Goal: Complete application form: Complete application form

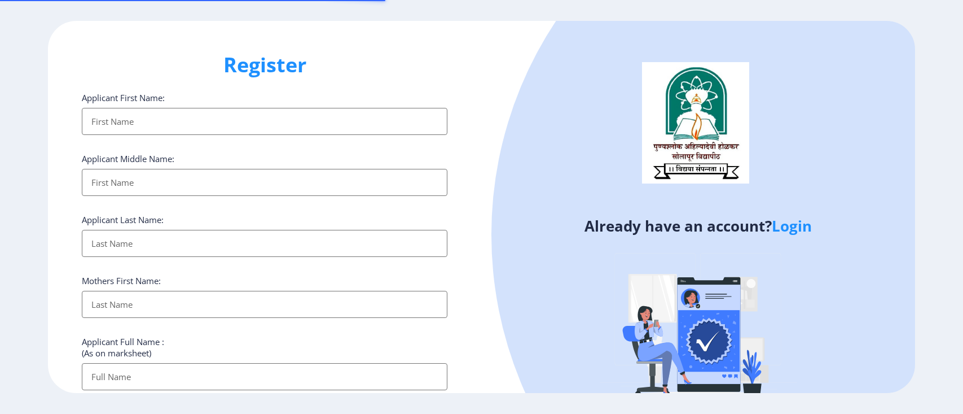
select select
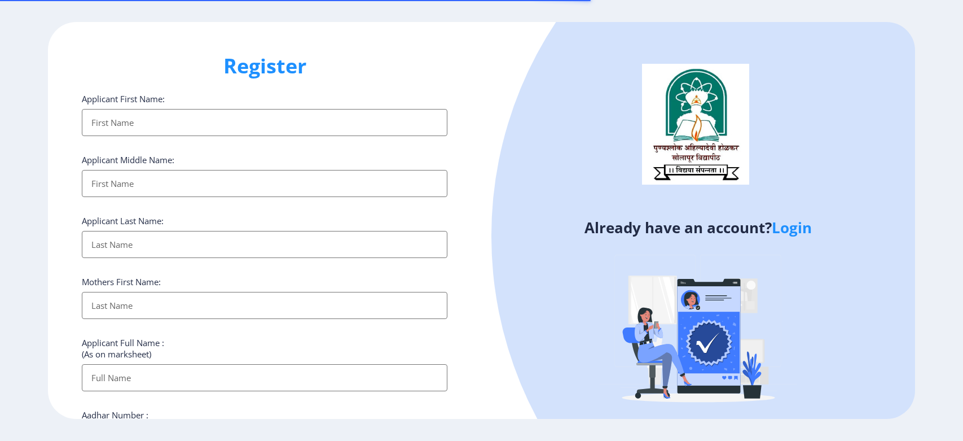
select select
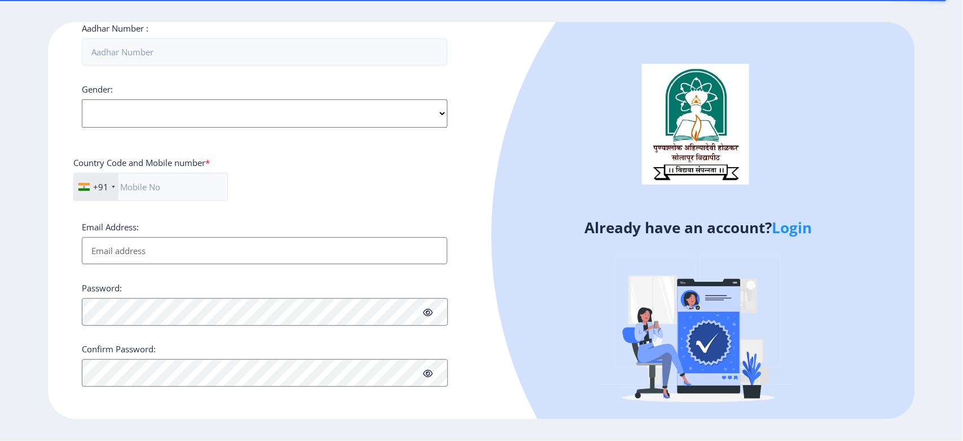
scroll to position [390, 0]
click at [198, 182] on input "text" at bounding box center [150, 184] width 155 height 28
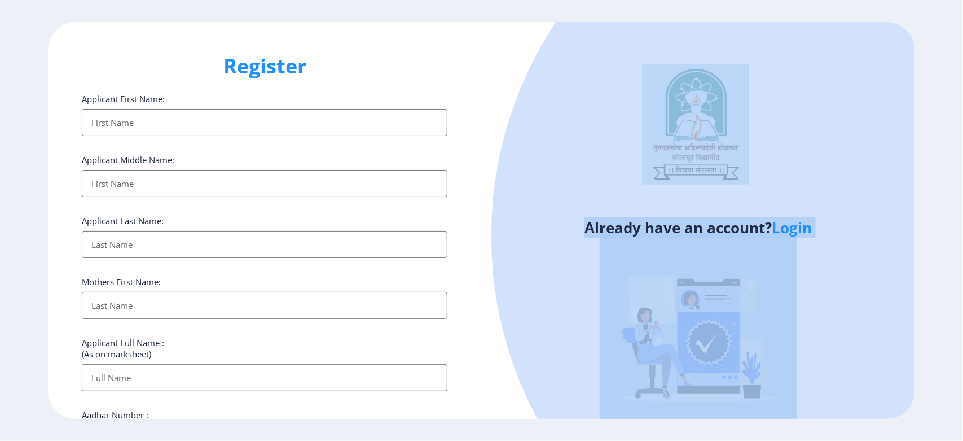
drag, startPoint x: 960, startPoint y: 147, endPoint x: 932, endPoint y: 225, distance: 83.0
click at [962, 255] on ngx-register "Register Applicant First Name: Applicant Middle Name: Applicant Last Name: Moth…" at bounding box center [481, 220] width 963 height 397
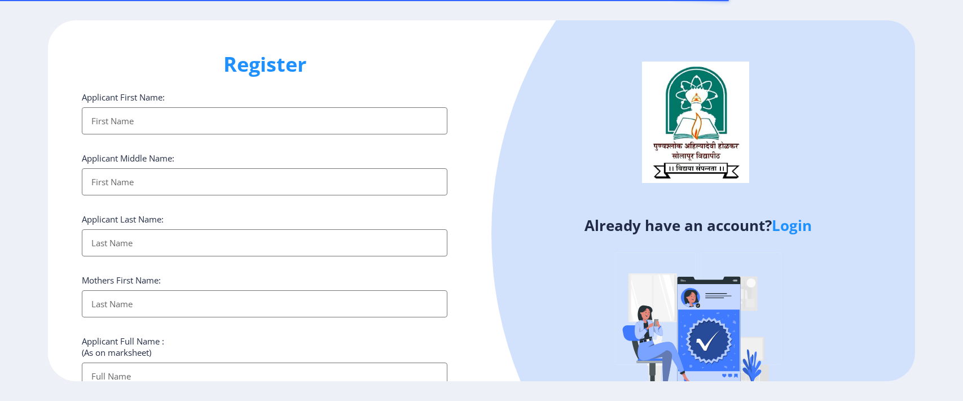
select select
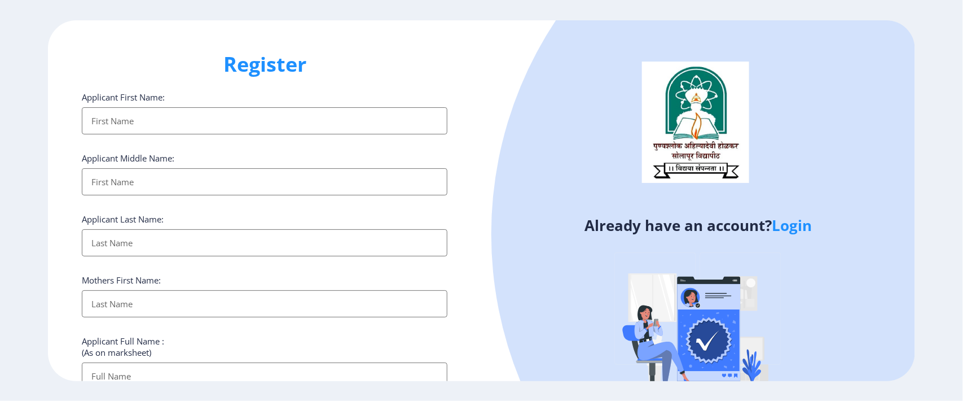
click at [225, 124] on input "Applicant First Name:" at bounding box center [265, 120] width 366 height 27
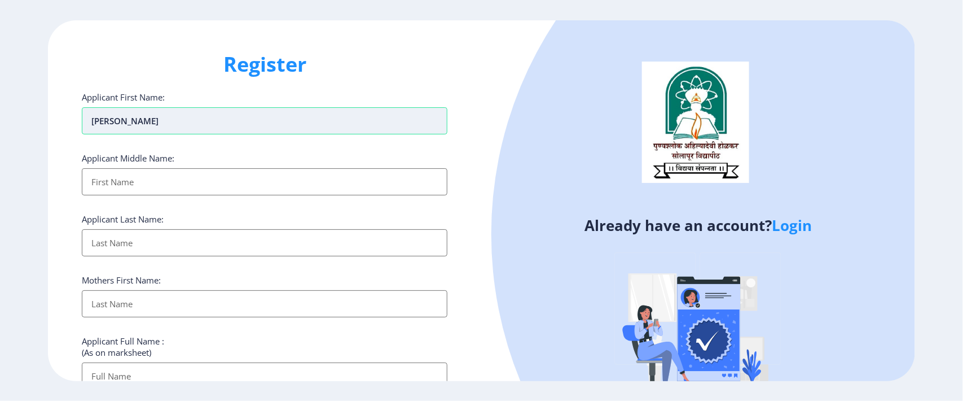
type input "[PERSON_NAME]"
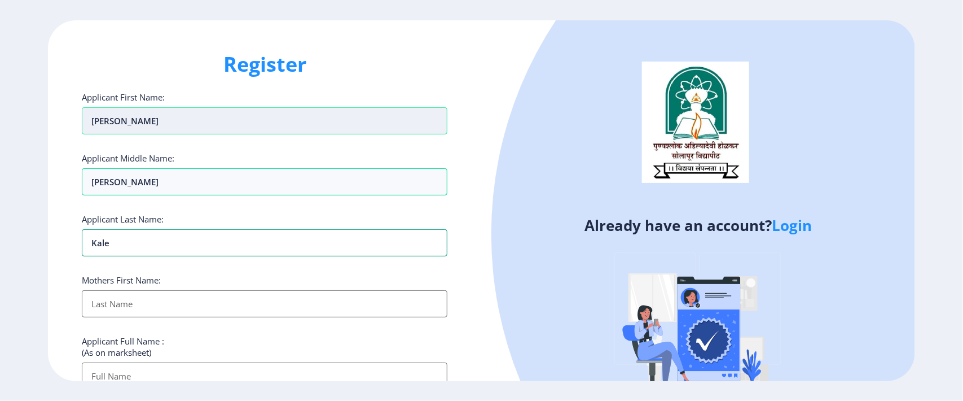
type input "Kale"
type input "[PERSON_NAME]"
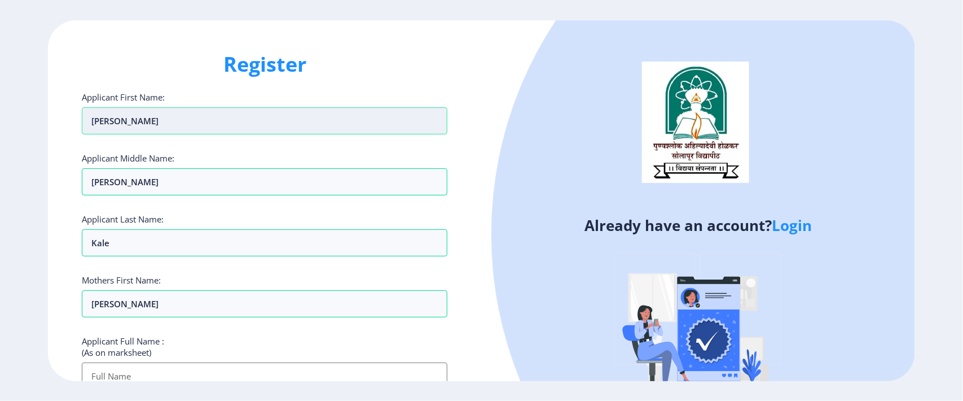
scroll to position [10, 0]
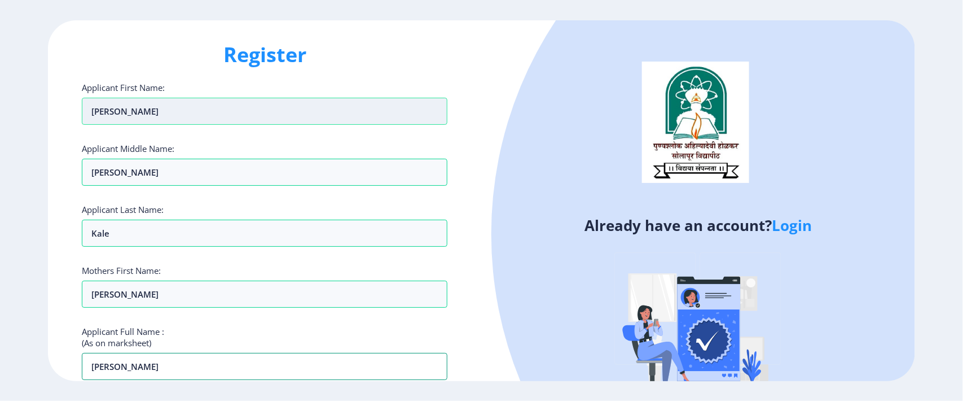
type input "[PERSON_NAME]"
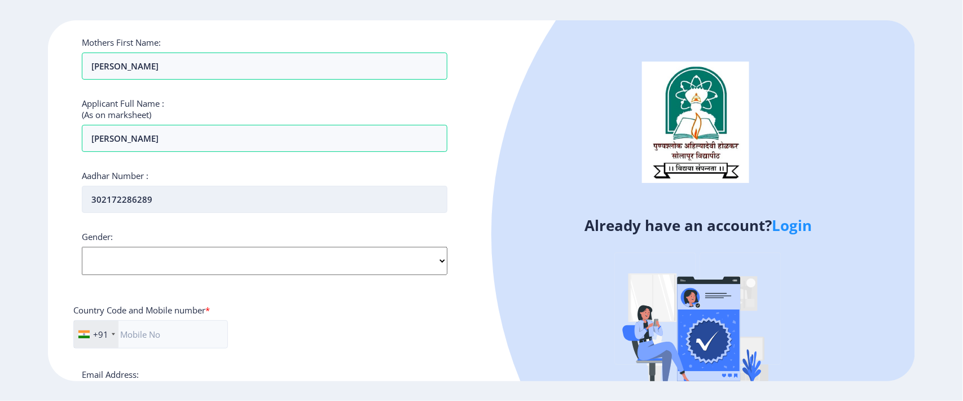
type input "302172286289"
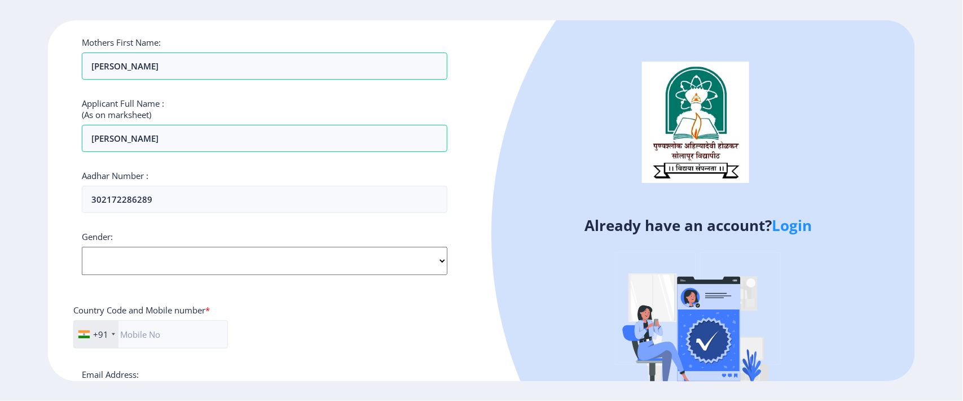
drag, startPoint x: 204, startPoint y: 261, endPoint x: 204, endPoint y: 269, distance: 7.9
click at [204, 261] on select "Select Gender [DEMOGRAPHIC_DATA] [DEMOGRAPHIC_DATA] Other" at bounding box center [265, 261] width 366 height 28
select select "[DEMOGRAPHIC_DATA]"
click at [82, 248] on select "Select Gender [DEMOGRAPHIC_DATA] [DEMOGRAPHIC_DATA] Other" at bounding box center [265, 261] width 366 height 28
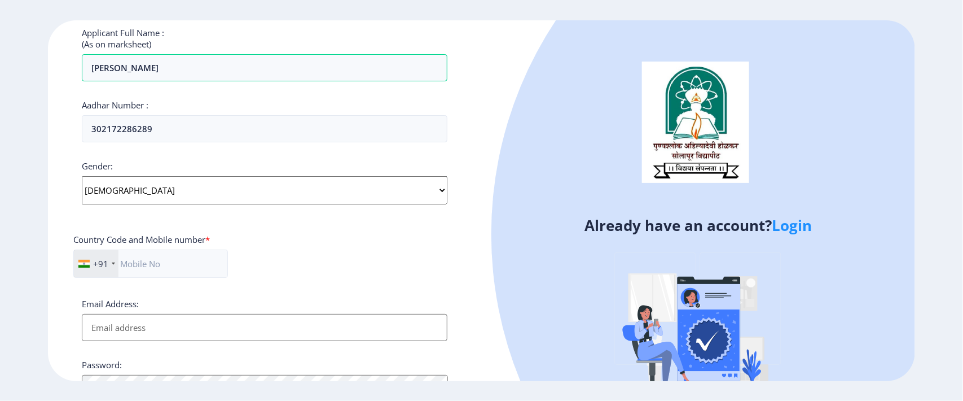
click at [156, 326] on input "Email Address:" at bounding box center [265, 327] width 366 height 27
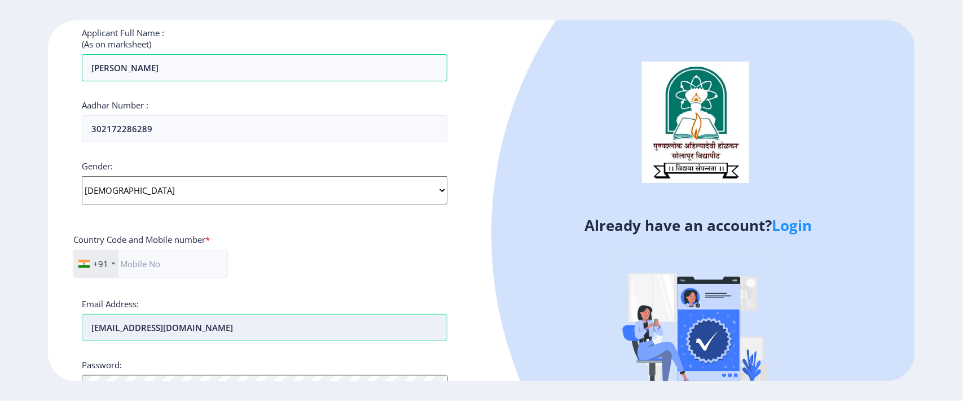
type input "[EMAIL_ADDRESS][DOMAIN_NAME]"
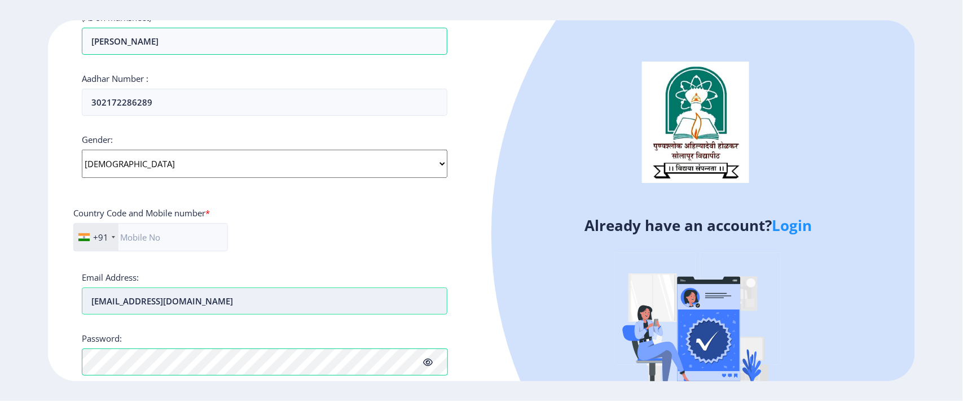
scroll to position [427, 0]
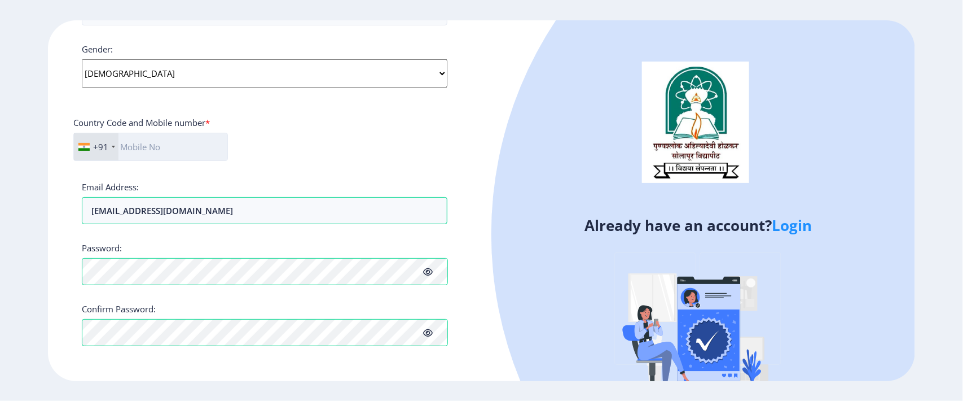
click at [172, 150] on input "text" at bounding box center [150, 147] width 155 height 28
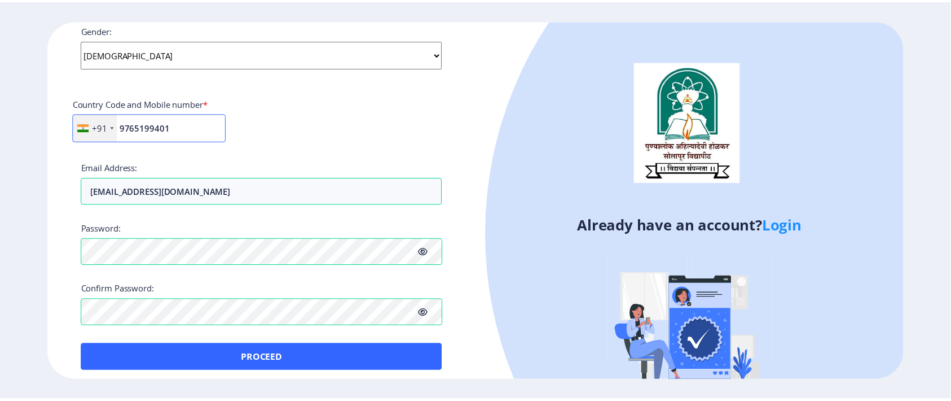
scroll to position [453, 0]
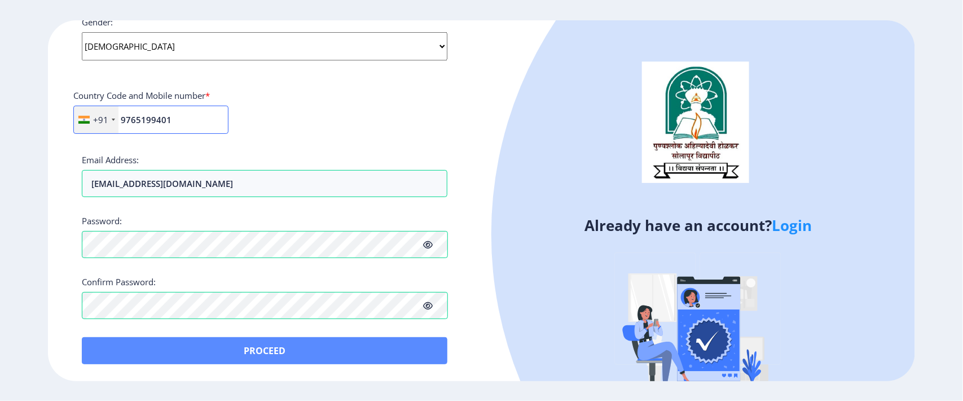
type input "9765199401"
click at [258, 356] on button "Proceed" at bounding box center [265, 350] width 366 height 27
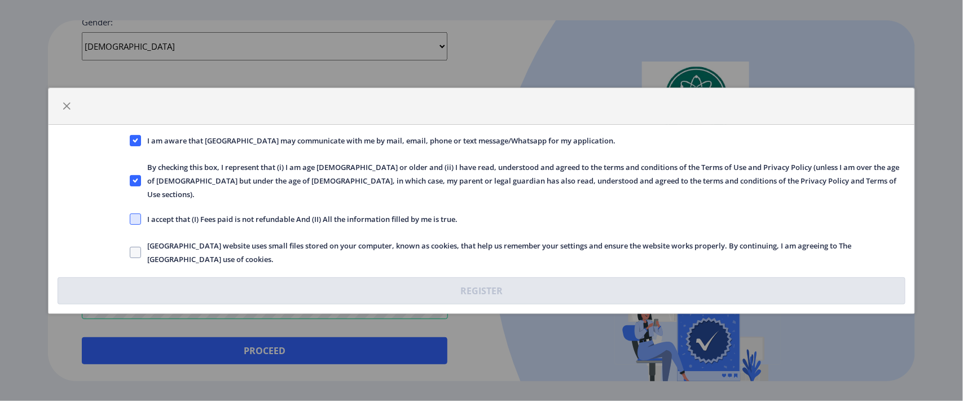
click at [134, 213] on span at bounding box center [135, 218] width 11 height 11
click at [130, 218] on input "I accept that (I) Fees paid is not refundable And (II) All the information fill…" at bounding box center [130, 218] width 1 height 1
checkbox input "true"
click at [138, 247] on span at bounding box center [135, 252] width 11 height 11
click at [130, 252] on input "[GEOGRAPHIC_DATA] website uses small files stored on your computer, known as co…" at bounding box center [130, 252] width 1 height 1
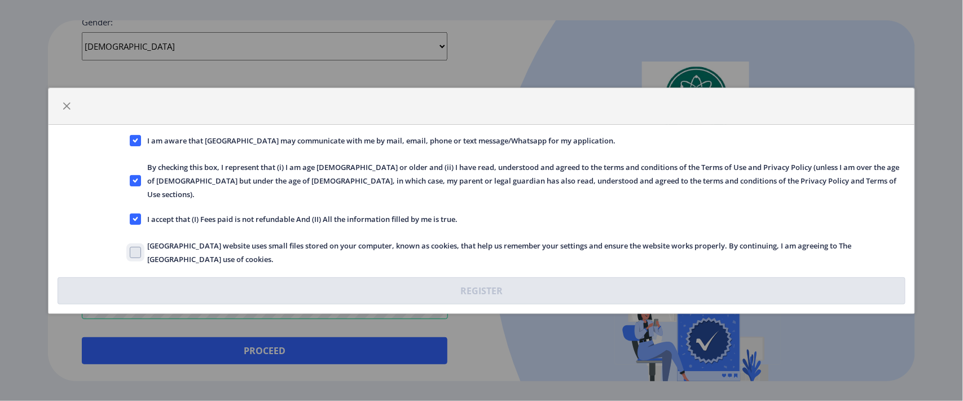
checkbox input "true"
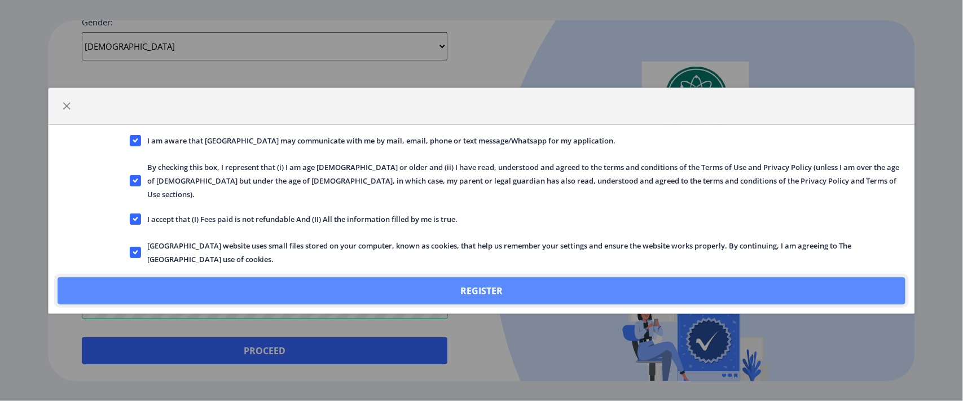
click at [443, 281] on button "Register" at bounding box center [482, 290] width 848 height 27
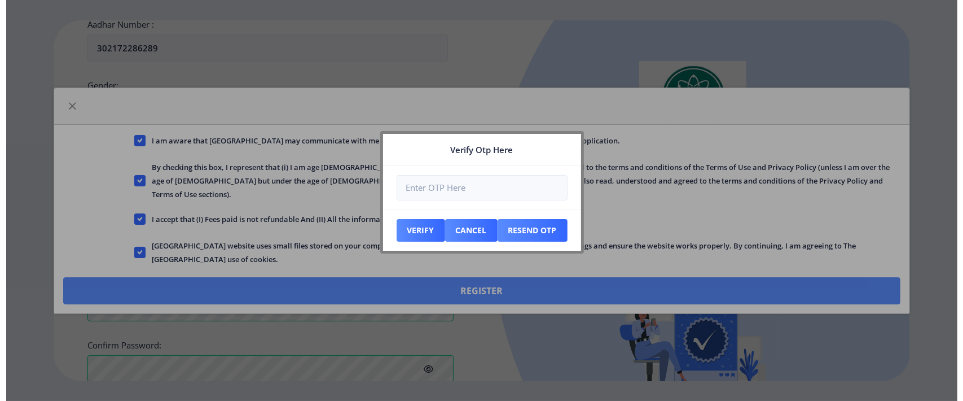
scroll to position [517, 0]
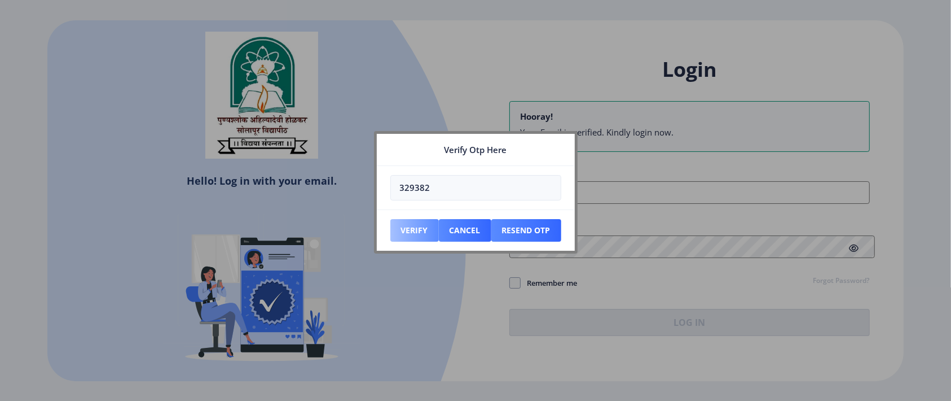
type input "329382"
click at [413, 230] on button "Verify" at bounding box center [414, 230] width 49 height 23
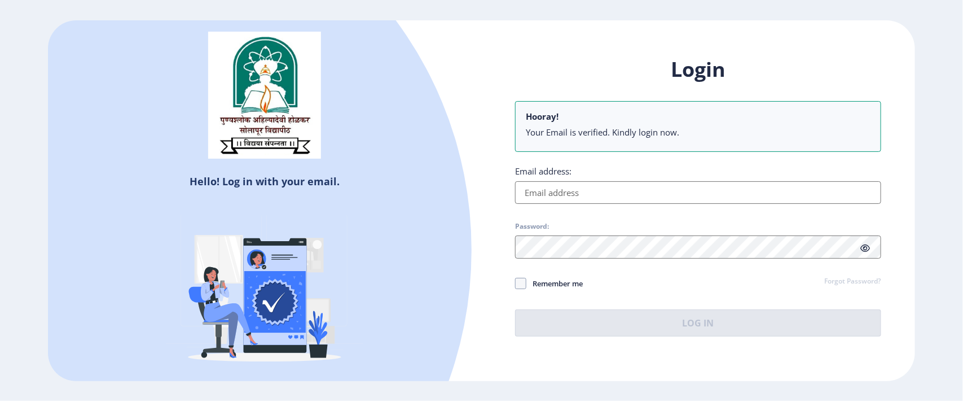
click at [557, 192] on input "Email address:" at bounding box center [698, 192] width 366 height 23
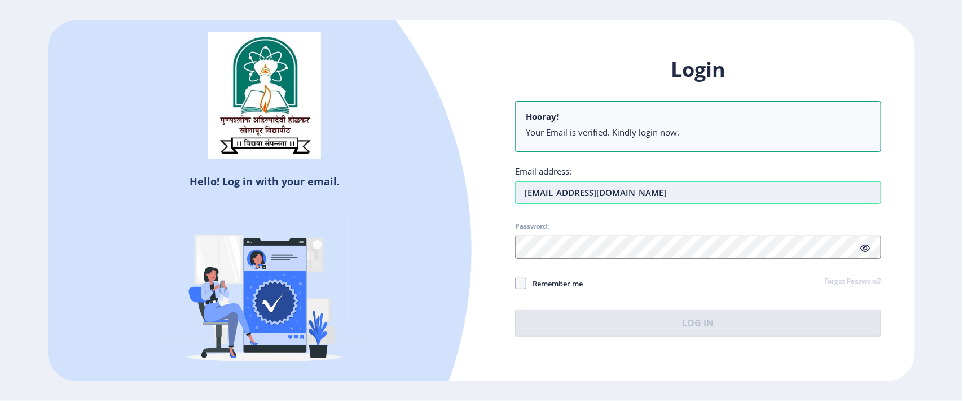
type input "[EMAIL_ADDRESS][DOMAIN_NAME]"
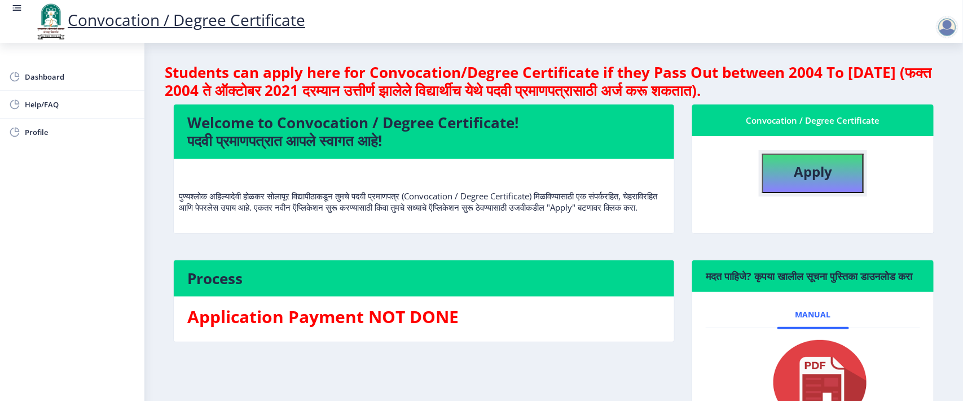
click at [785, 173] on button "Apply" at bounding box center [813, 172] width 102 height 39
select select
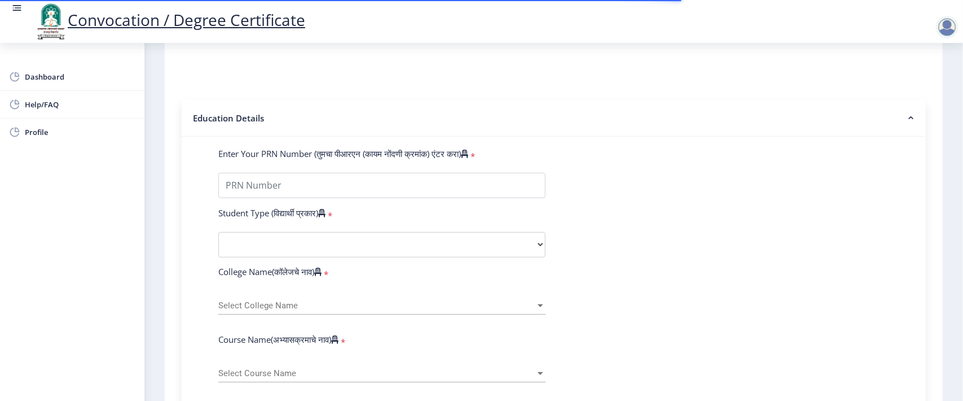
scroll to position [212, 0]
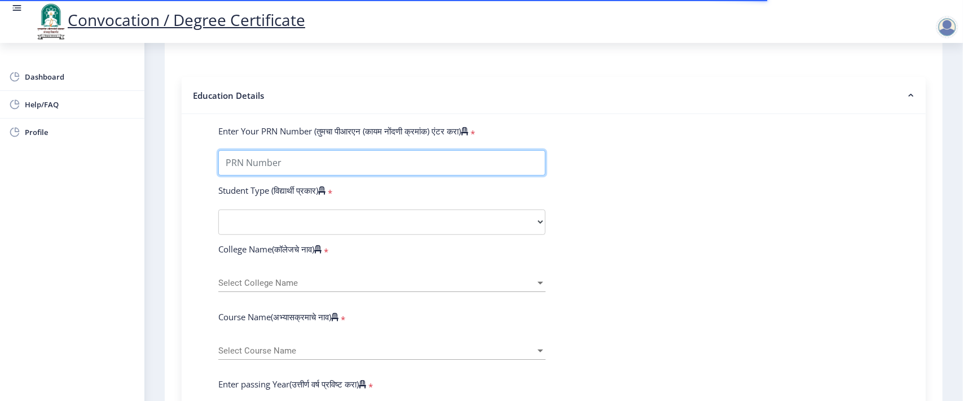
click at [287, 173] on input "Enter Your PRN Number (तुमचा पीआरएन (कायम नोंदणी क्रमांक) एंटर करा)" at bounding box center [381, 162] width 327 height 25
type input "2017032500111307"
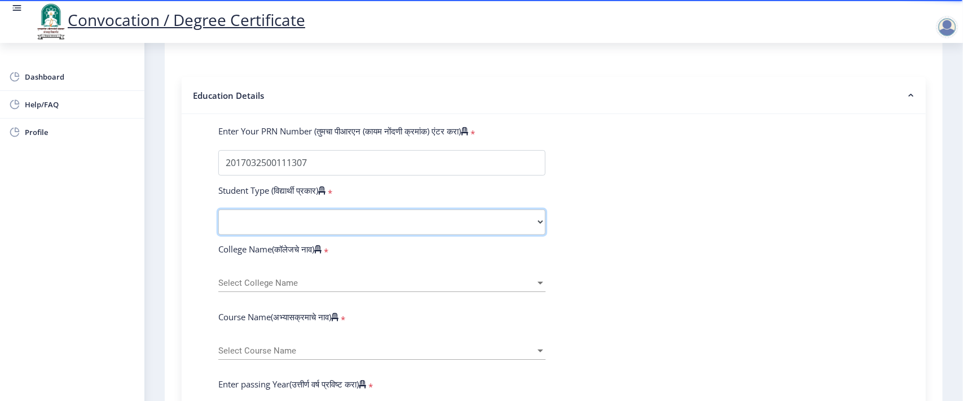
click at [323, 235] on select "Select Student Type Regular External" at bounding box center [381, 221] width 327 height 25
select select "Regular"
click at [218, 220] on select "Select Student Type Regular External" at bounding box center [381, 221] width 327 height 25
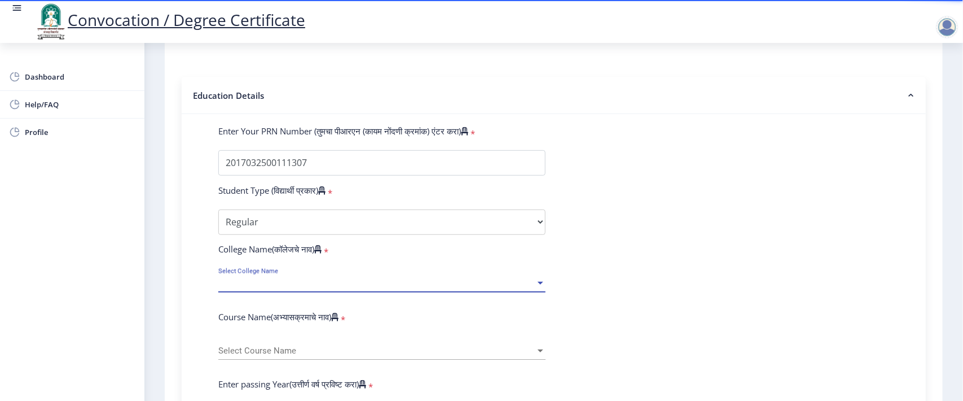
click at [304, 288] on span "Select College Name" at bounding box center [376, 283] width 317 height 10
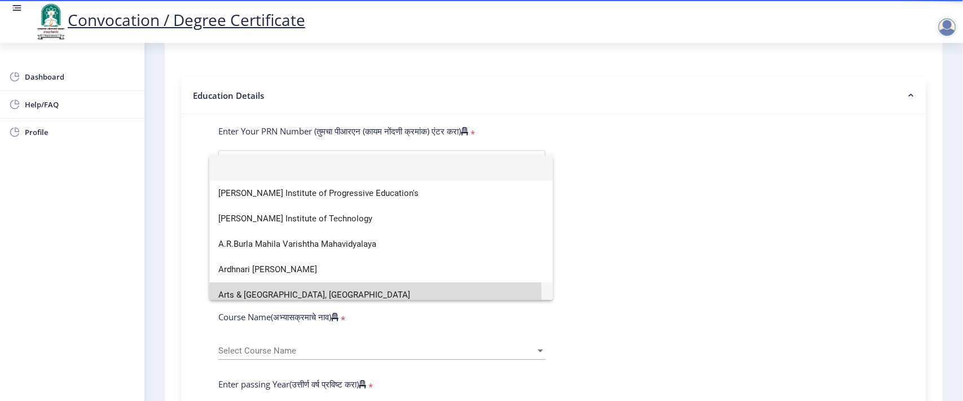
click at [304, 294] on span "Arts & [GEOGRAPHIC_DATA], [GEOGRAPHIC_DATA]" at bounding box center [381, 294] width 326 height 25
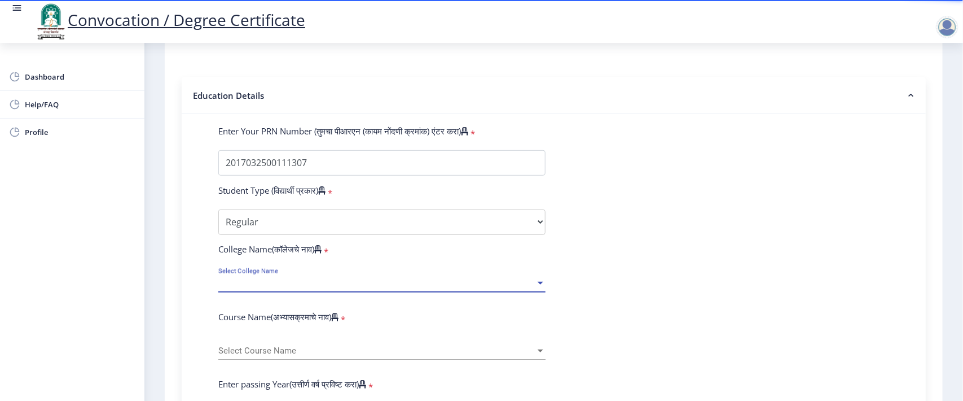
scroll to position [7, 0]
click at [304, 288] on span "Arts & [GEOGRAPHIC_DATA], [GEOGRAPHIC_DATA]" at bounding box center [314, 283] width 192 height 10
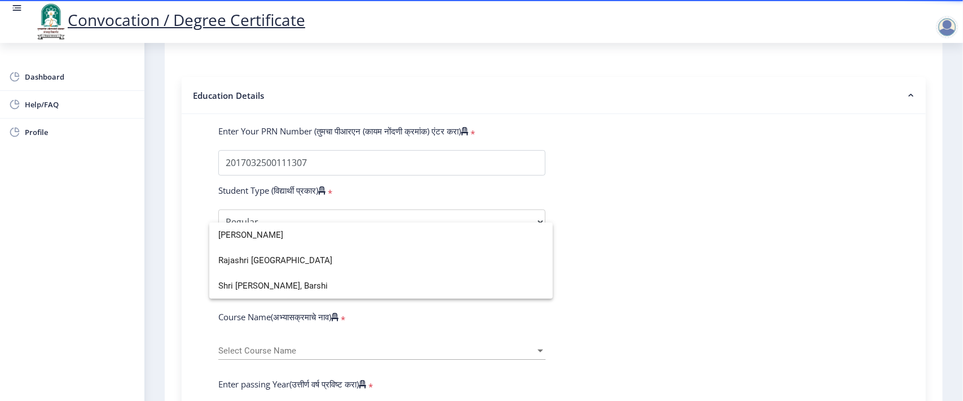
scroll to position [0, 0]
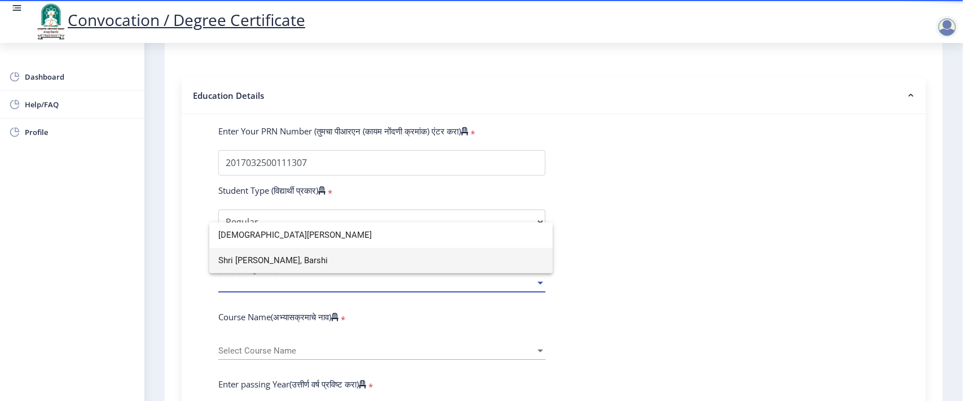
type input "[DEMOGRAPHIC_DATA][PERSON_NAME]"
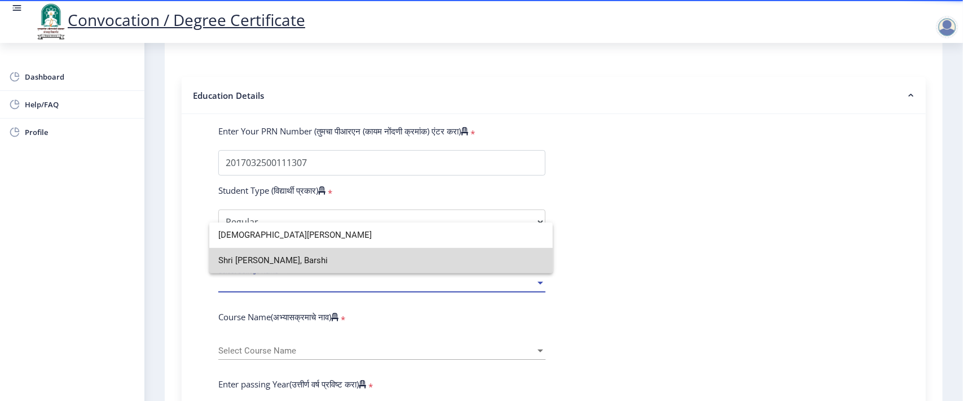
click at [328, 258] on span "Shri [PERSON_NAME], Barshi" at bounding box center [381, 260] width 326 height 25
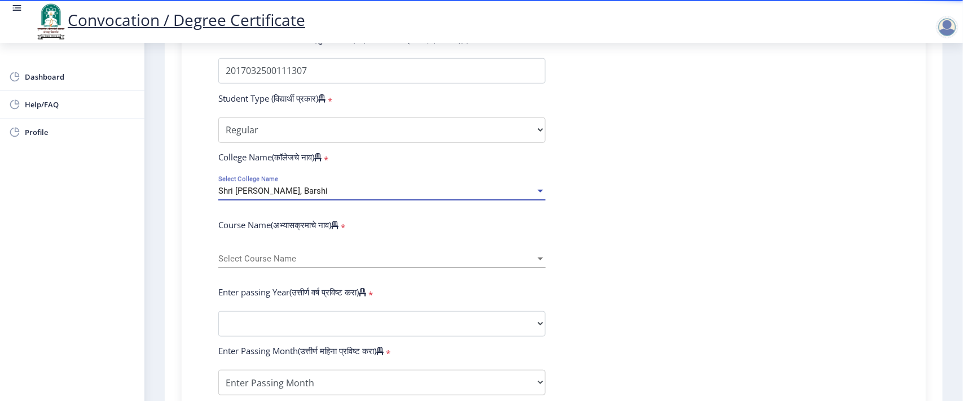
scroll to position [353, 0]
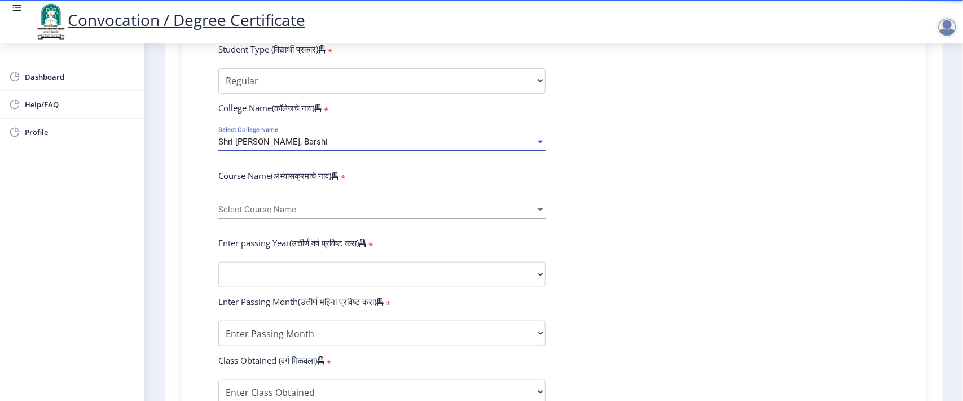
click at [268, 214] on span "Select Course Name" at bounding box center [376, 210] width 317 height 10
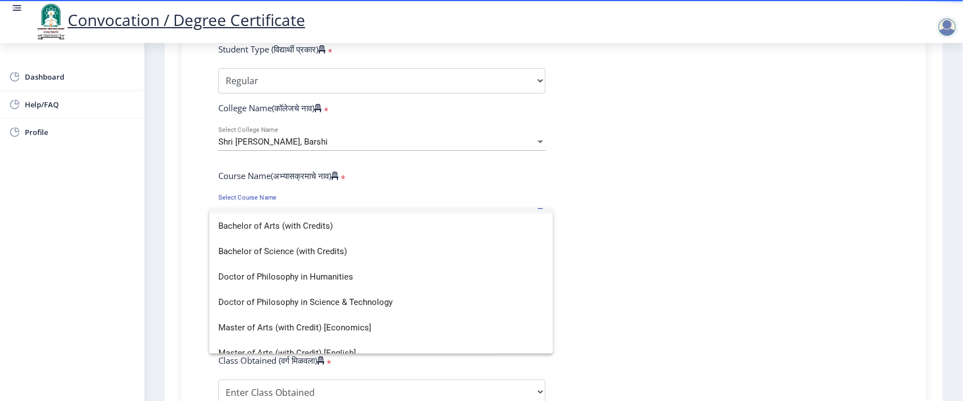
scroll to position [0, 0]
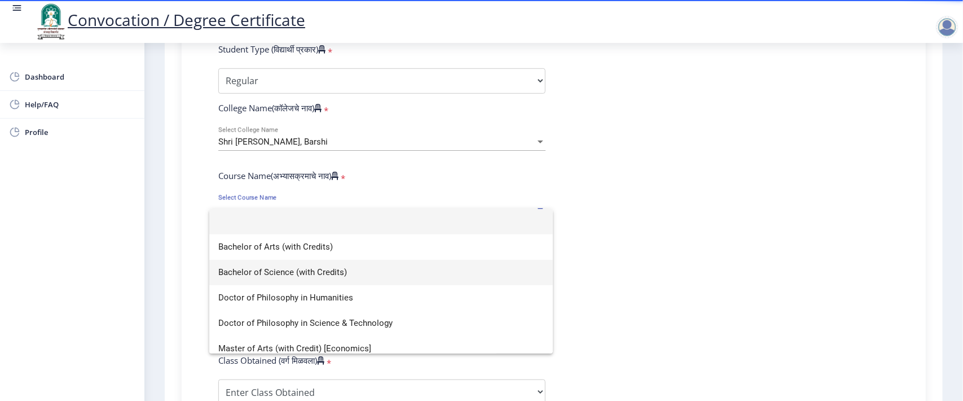
click at [331, 269] on span "Bachelor of Science (with Credits)" at bounding box center [381, 272] width 326 height 25
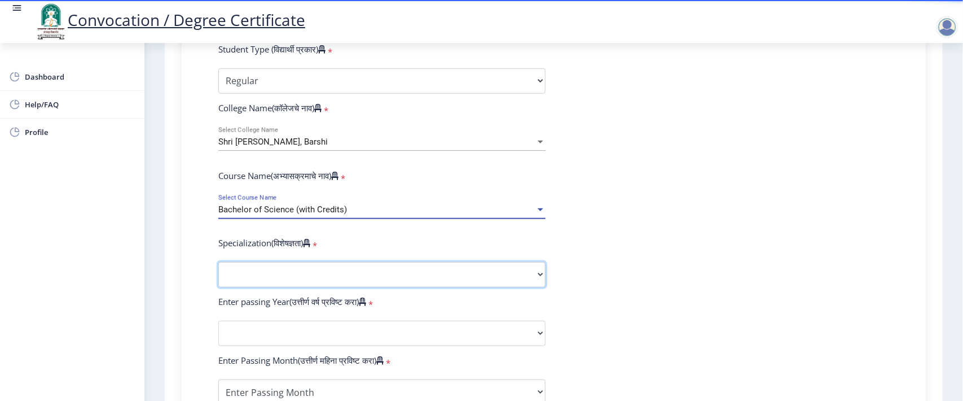
click at [309, 279] on select "Specialization Botany Chemistry Computer Science Electronics Geology Mathematic…" at bounding box center [381, 274] width 327 height 25
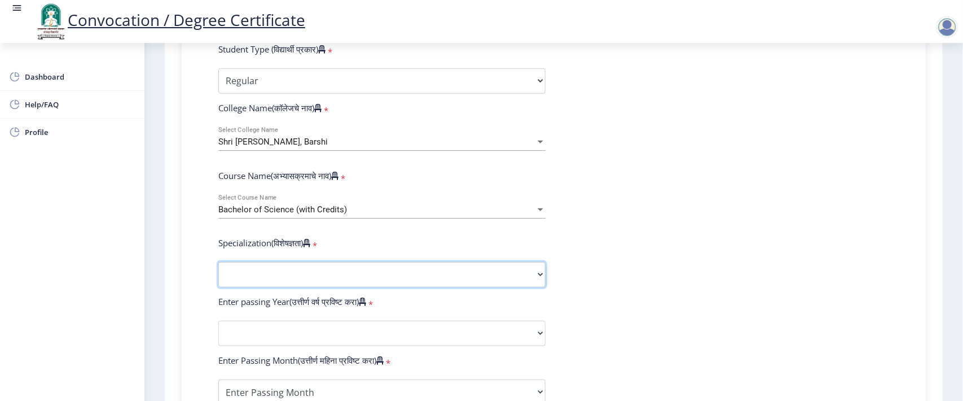
select select "Microbiology"
click at [218, 274] on select "Specialization Botany Chemistry Computer Science Electronics Geology Mathematic…" at bounding box center [381, 274] width 327 height 25
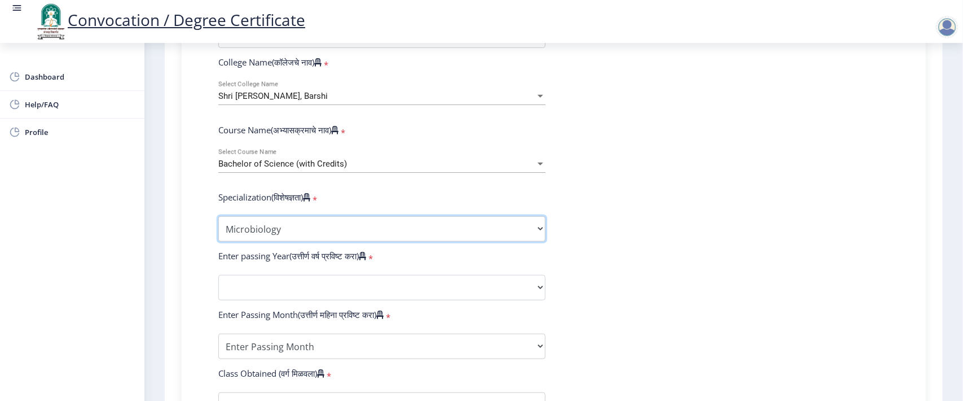
scroll to position [423, 0]
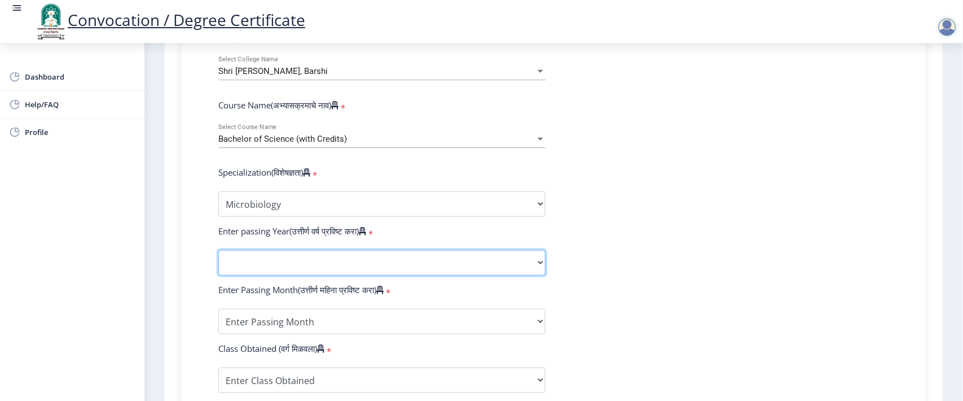
click at [323, 275] on select "2025 2024 2023 2022 2021 2020 2019 2018 2017 2016 2015 2014 2013 2012 2011 2010…" at bounding box center [381, 262] width 327 height 25
select select "2021"
click at [218, 262] on select "2025 2024 2023 2022 2021 2020 2019 2018 2017 2016 2015 2014 2013 2012 2011 2010…" at bounding box center [381, 262] width 327 height 25
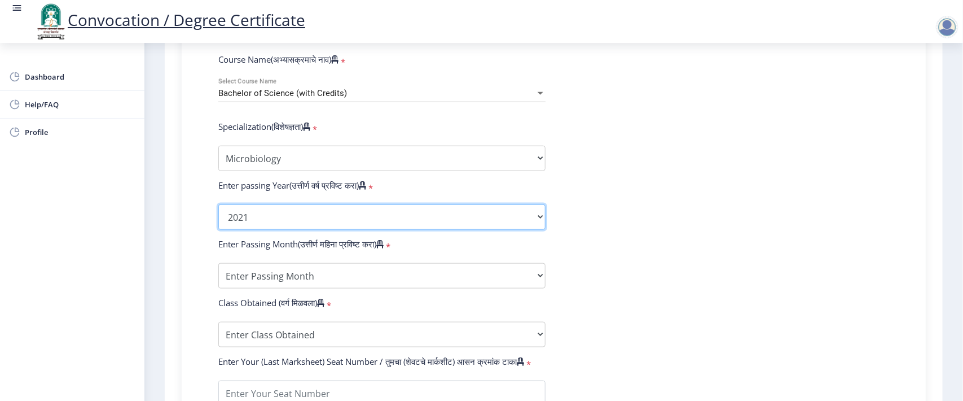
scroll to position [494, 0]
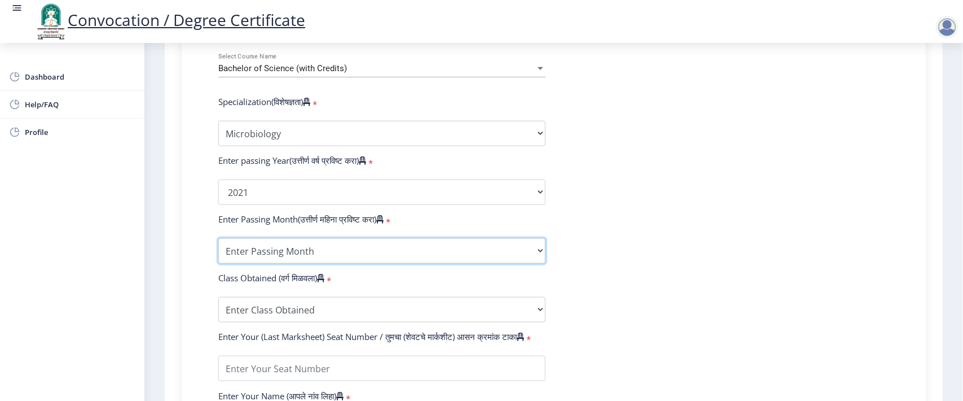
click at [362, 258] on select "Enter Passing Month March April May October November December" at bounding box center [381, 250] width 327 height 25
select select "March"
click at [218, 250] on select "Enter Passing Month March April May October November December" at bounding box center [381, 250] width 327 height 25
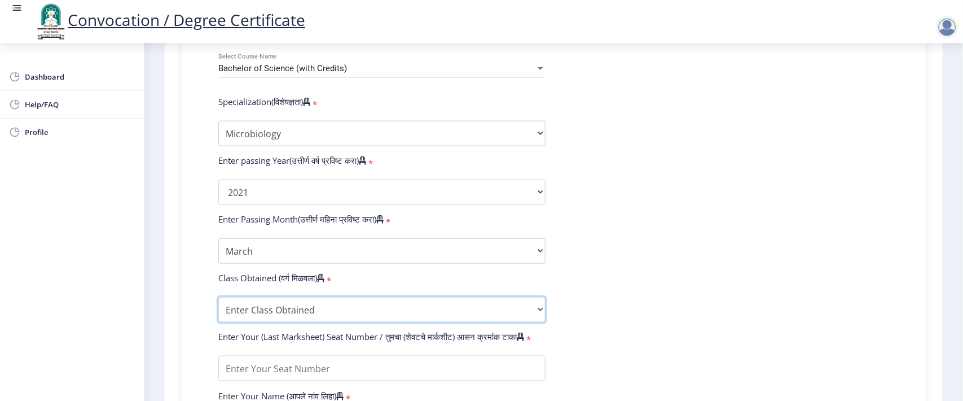
click at [316, 320] on select "Enter Class Obtained FIRST CLASS WITH DISTINCTION FIRST CLASS HIGHER SECOND CLA…" at bounding box center [381, 309] width 327 height 25
select select "Grade A"
click at [218, 309] on select "Enter Class Obtained FIRST CLASS WITH DISTINCTION FIRST CLASS HIGHER SECOND CLA…" at bounding box center [381, 309] width 327 height 25
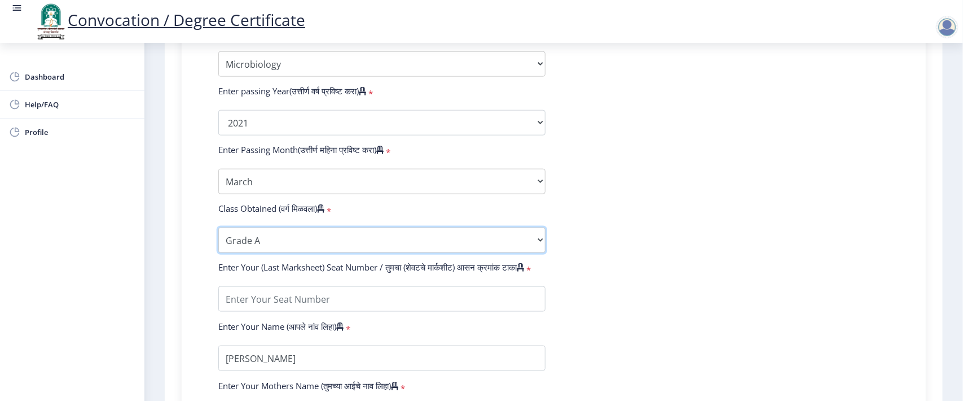
scroll to position [705, 0]
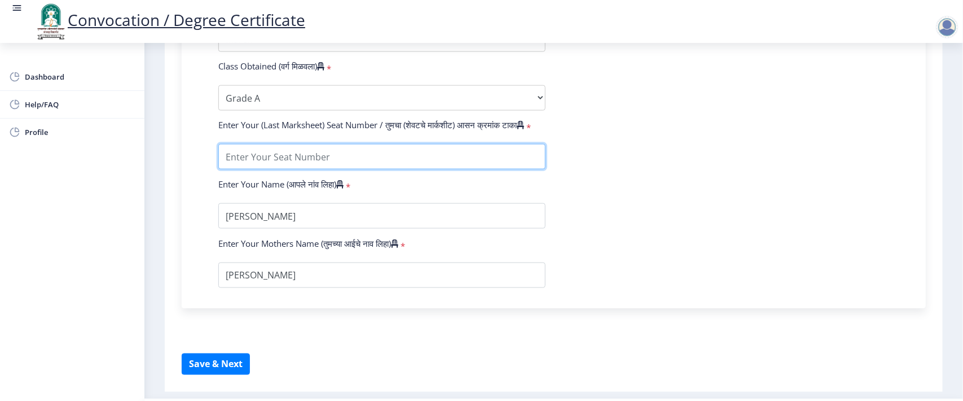
click at [304, 169] on input "textarea" at bounding box center [381, 156] width 327 height 25
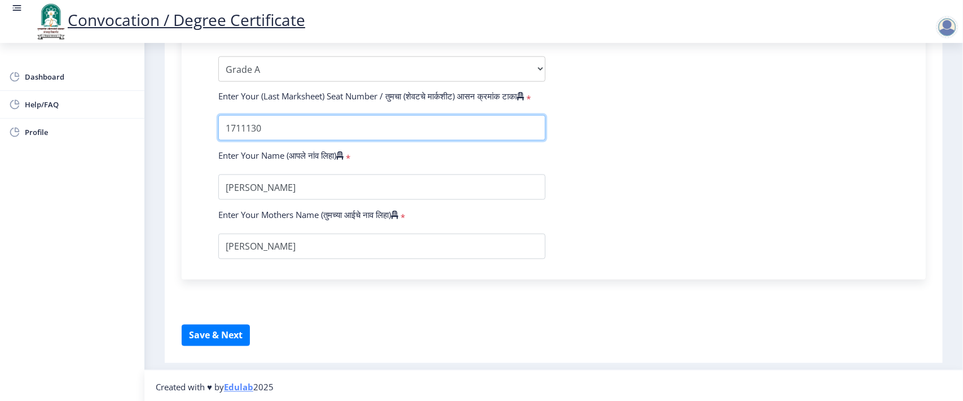
scroll to position [749, 0]
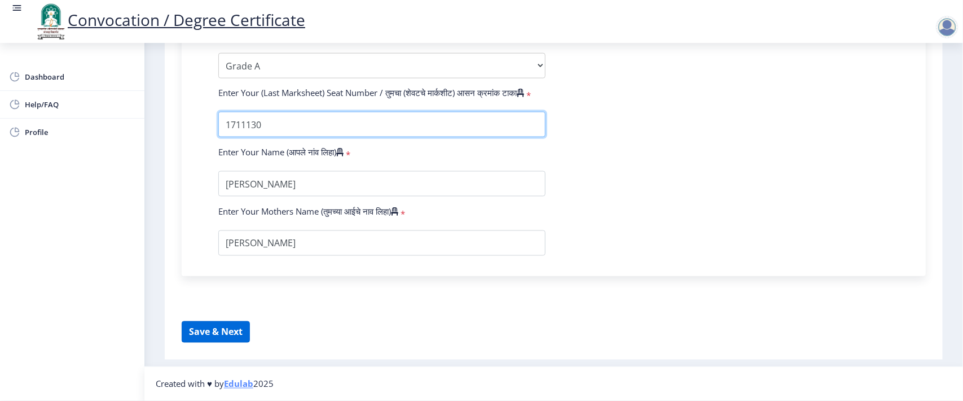
type input "1711130"
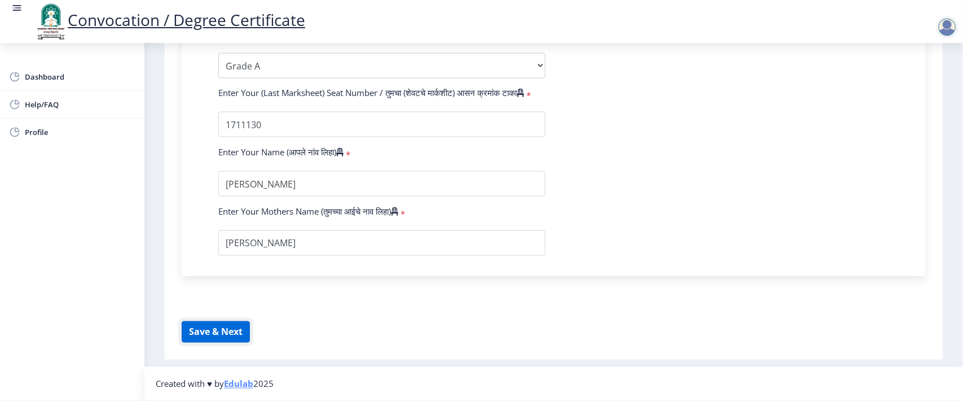
click at [230, 333] on button "Save & Next" at bounding box center [216, 331] width 68 height 21
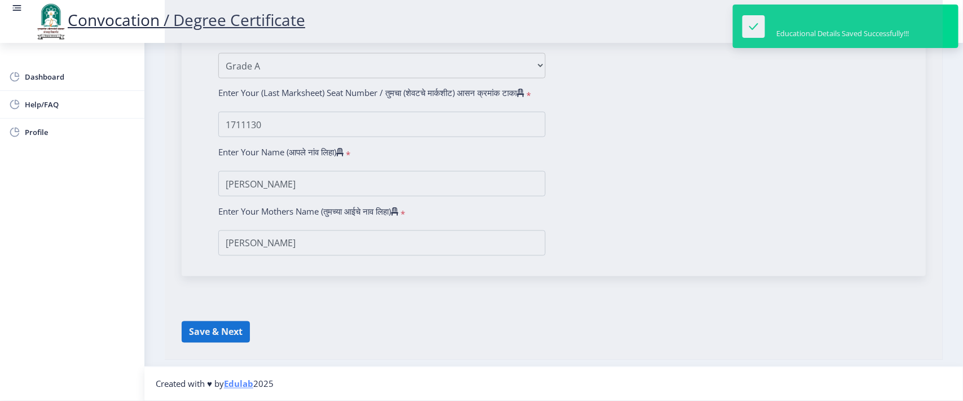
select select
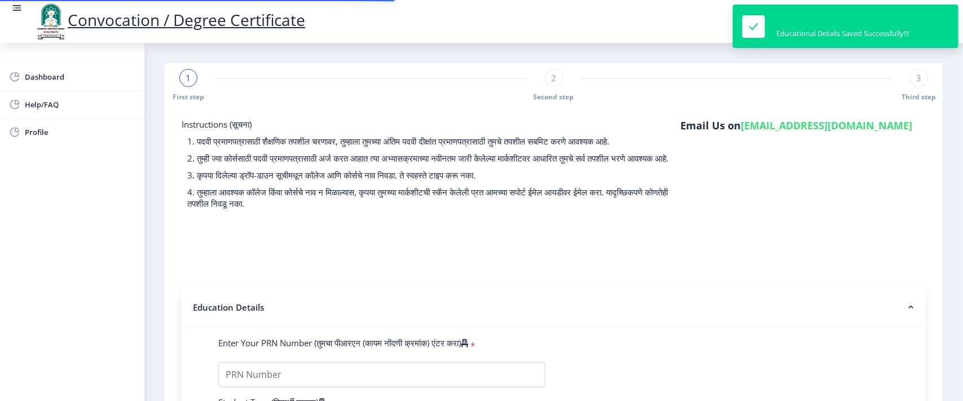
type input "2017032500111307"
select select "Regular"
select select "2021"
select select "March"
select select "Grade A"
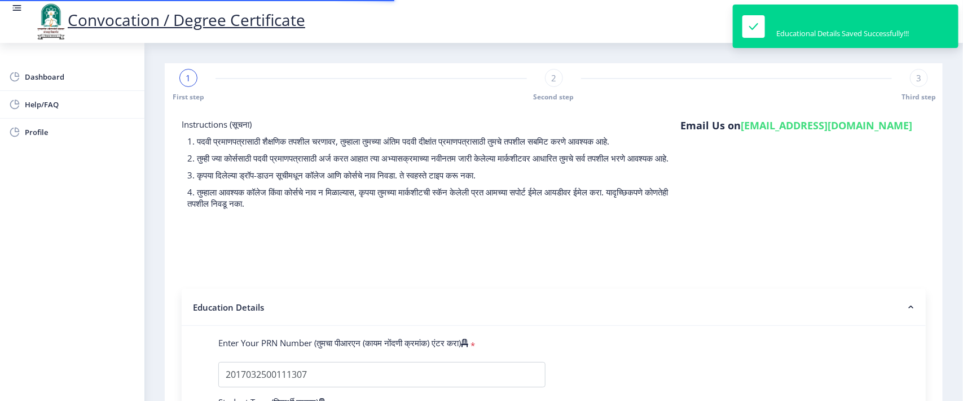
type input "1711130"
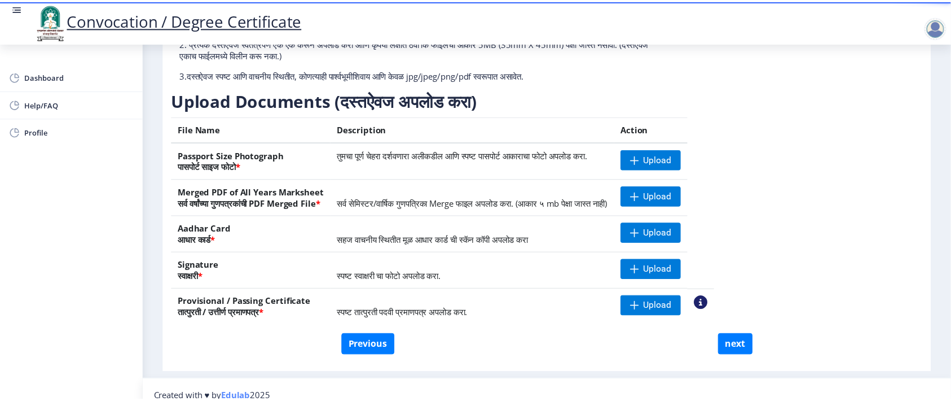
scroll to position [136, 0]
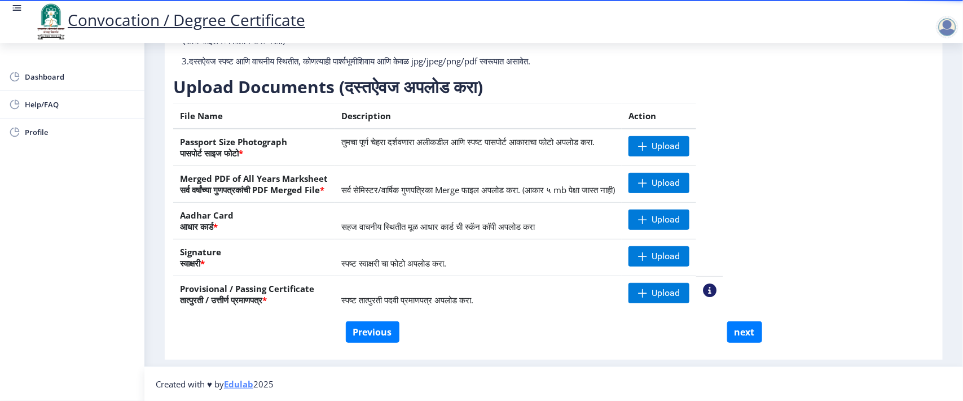
click at [717, 288] on nb-action at bounding box center [710, 290] width 14 height 14
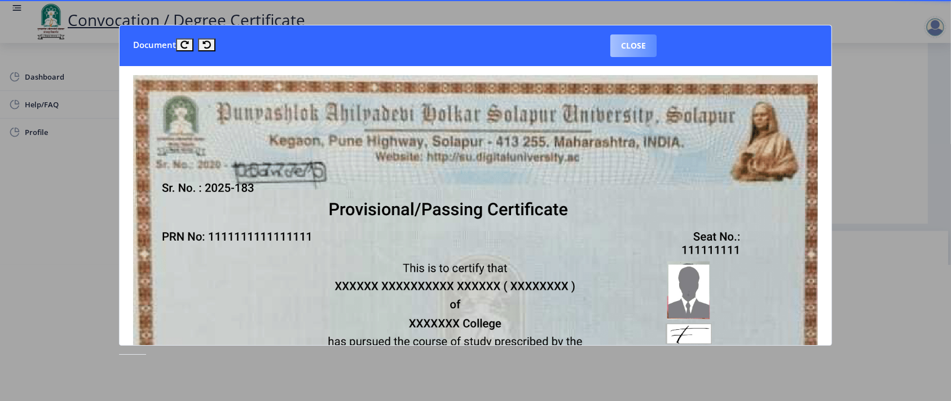
click at [642, 46] on button "Close" at bounding box center [634, 45] width 46 height 23
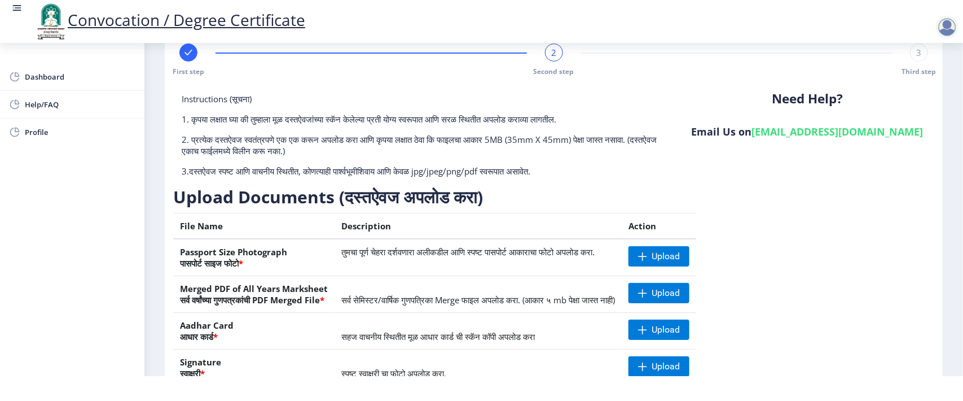
scroll to position [0, 0]
click at [950, 28] on div at bounding box center [947, 27] width 23 height 23
click at [872, 57] on span "Log out" at bounding box center [883, 57] width 72 height 14
